Goal: Check status: Check status

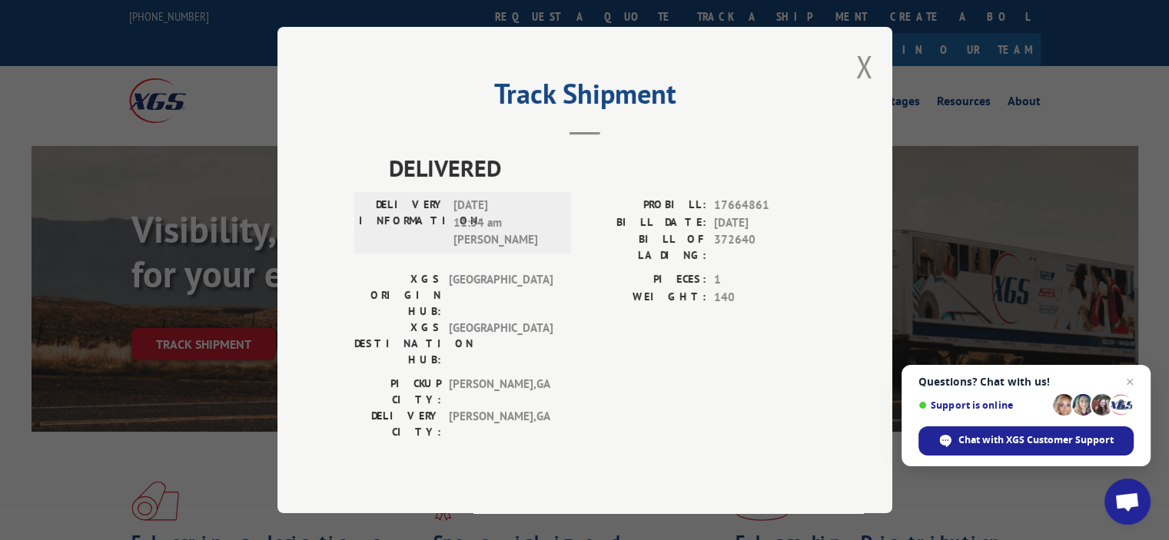
click at [551, 320] on span "[GEOGRAPHIC_DATA]" at bounding box center [501, 344] width 104 height 48
click at [872, 87] on button "Close modal" at bounding box center [864, 66] width 17 height 41
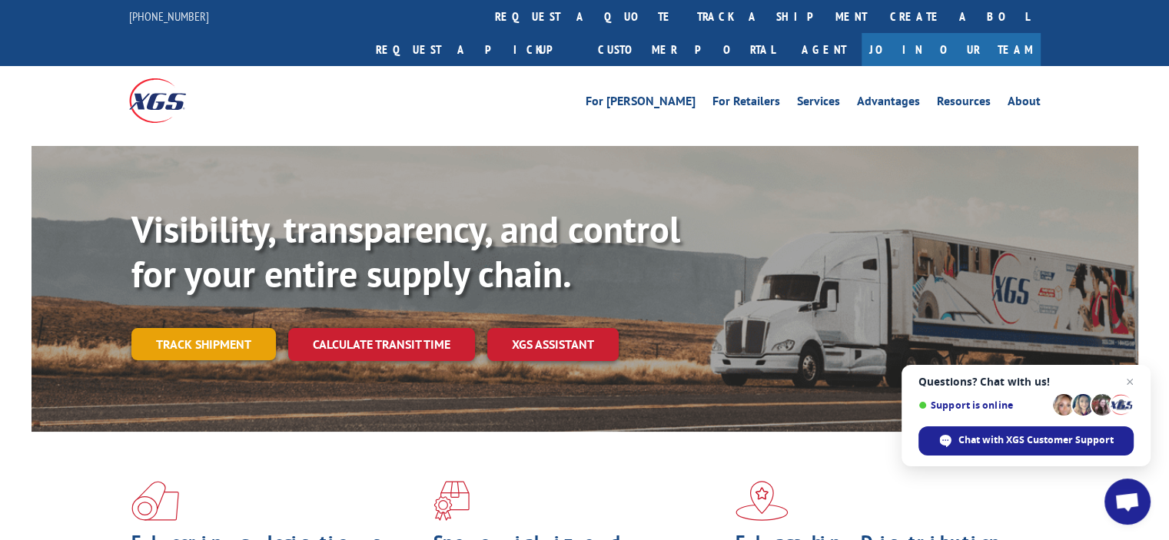
click at [169, 328] on link "Track shipment" at bounding box center [203, 344] width 145 height 32
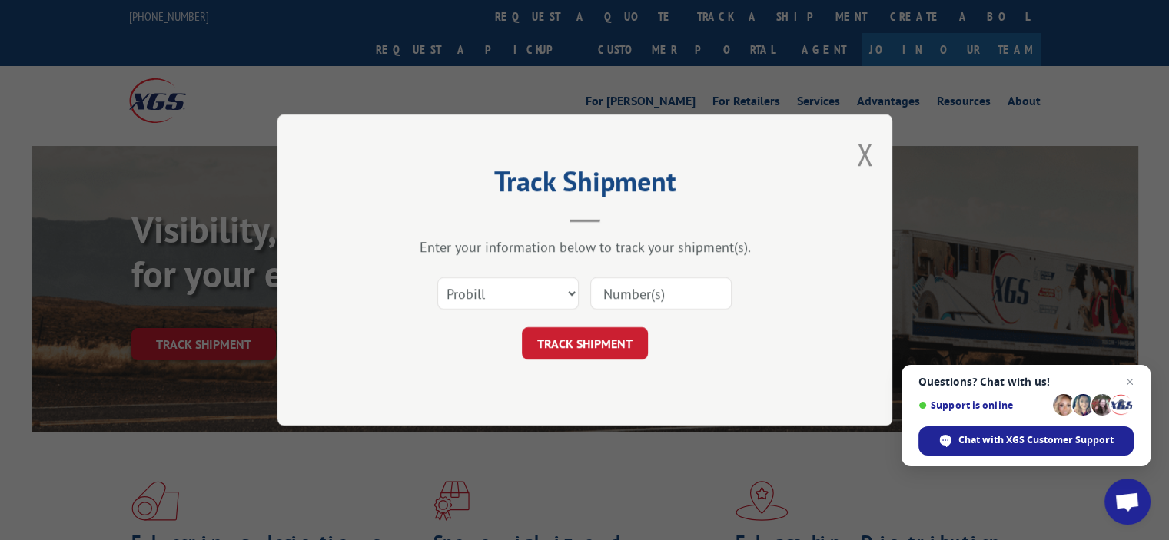
drag, startPoint x: 661, startPoint y: 294, endPoint x: 646, endPoint y: 307, distance: 20.2
click at [660, 294] on input at bounding box center [660, 294] width 141 height 32
paste input "17667632"
type input "17667632"
click at [553, 344] on button "TRACK SHIPMENT" at bounding box center [585, 343] width 126 height 32
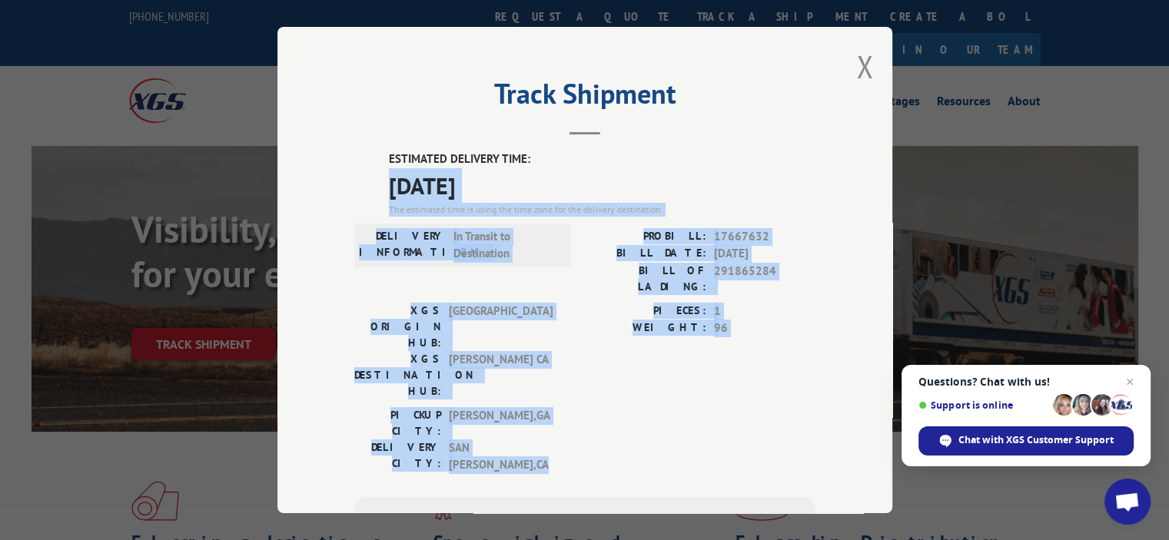
drag, startPoint x: 553, startPoint y: 371, endPoint x: 388, endPoint y: 172, distance: 258.8
click at [388, 172] on div "ESTIMATED DELIVERY TIME: [DATE] The estimated time is using the time zone for t…" at bounding box center [584, 428] width 461 height 555
click at [389, 172] on span "[DATE]" at bounding box center [602, 185] width 427 height 35
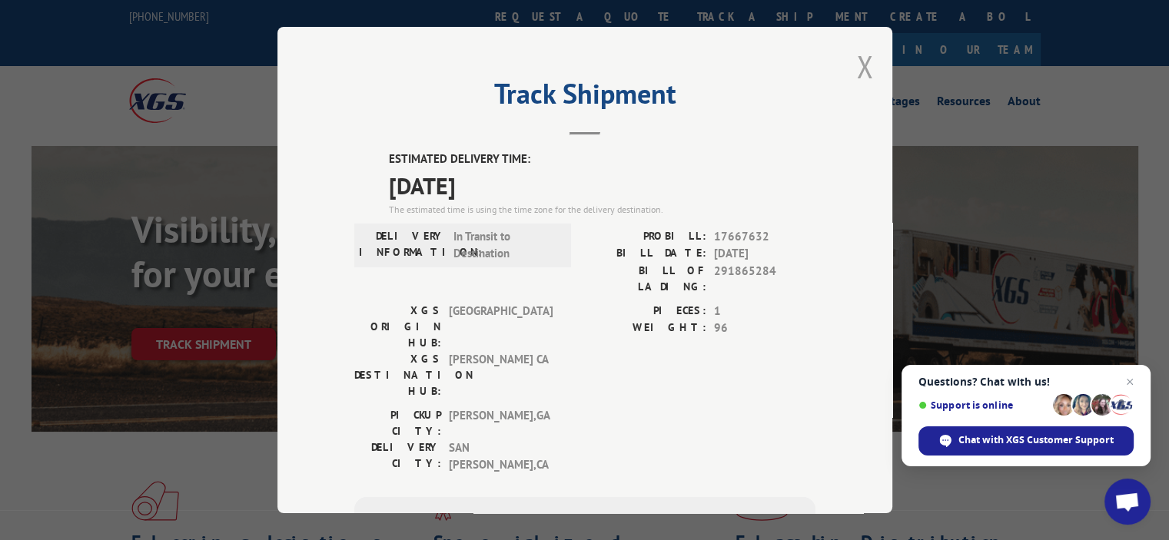
click at [864, 68] on button "Close modal" at bounding box center [864, 66] width 17 height 41
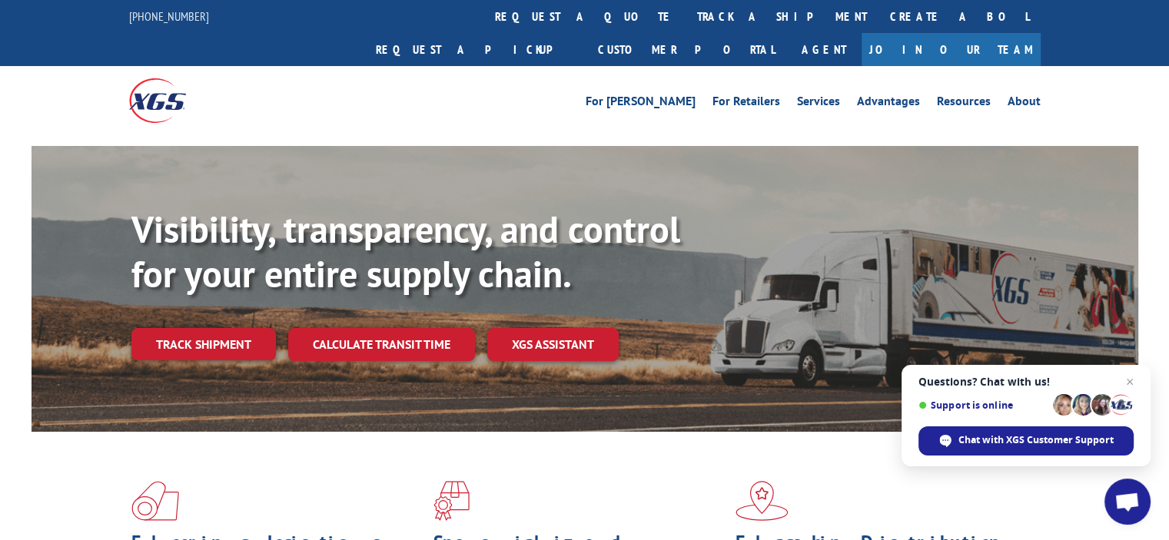
click at [223, 328] on link "Track shipment" at bounding box center [203, 344] width 145 height 32
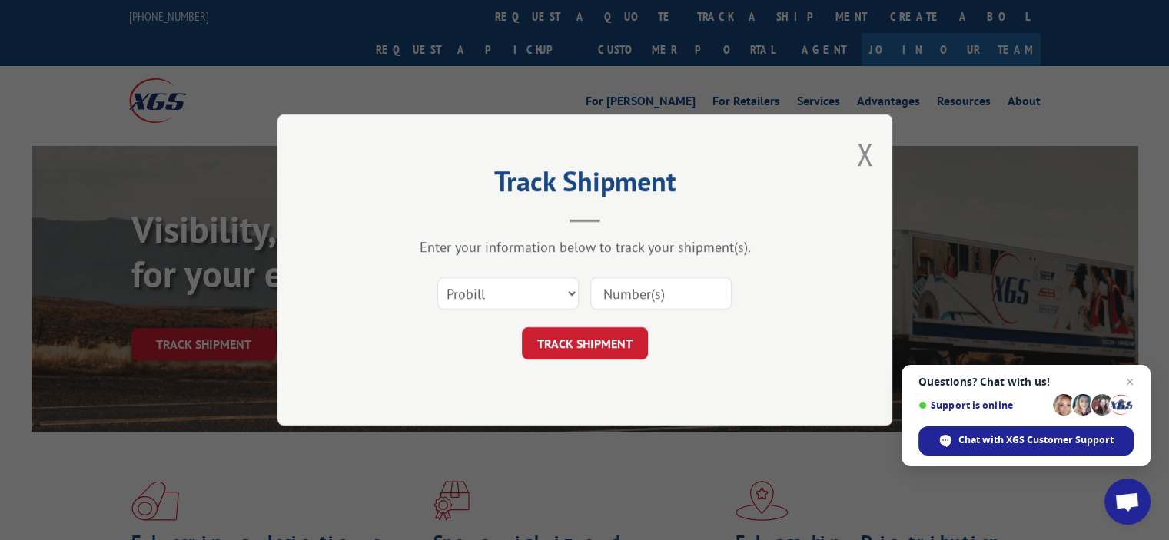
drag, startPoint x: 587, startPoint y: 298, endPoint x: 600, endPoint y: 294, distance: 13.9
click at [589, 298] on div "Select category... Probill BOL PO" at bounding box center [584, 293] width 461 height 51
click at [605, 291] on input at bounding box center [660, 294] width 141 height 32
paste input "17673422"
type input "17673422"
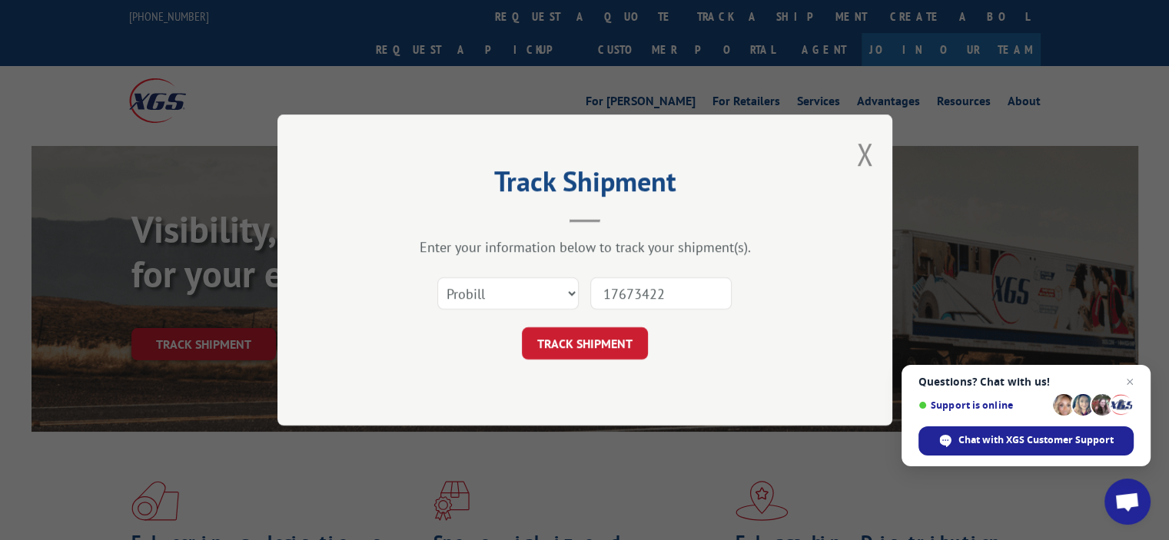
click at [587, 342] on button "TRACK SHIPMENT" at bounding box center [585, 343] width 126 height 32
